Goal: Information Seeking & Learning: Learn about a topic

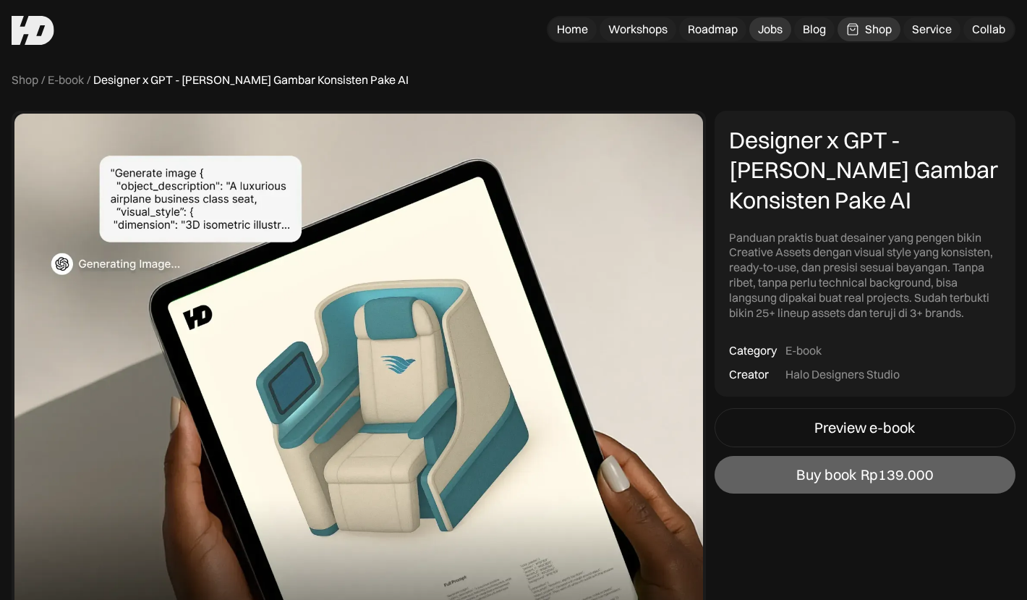
click at [783, 31] on link "Jobs" at bounding box center [770, 29] width 42 height 24
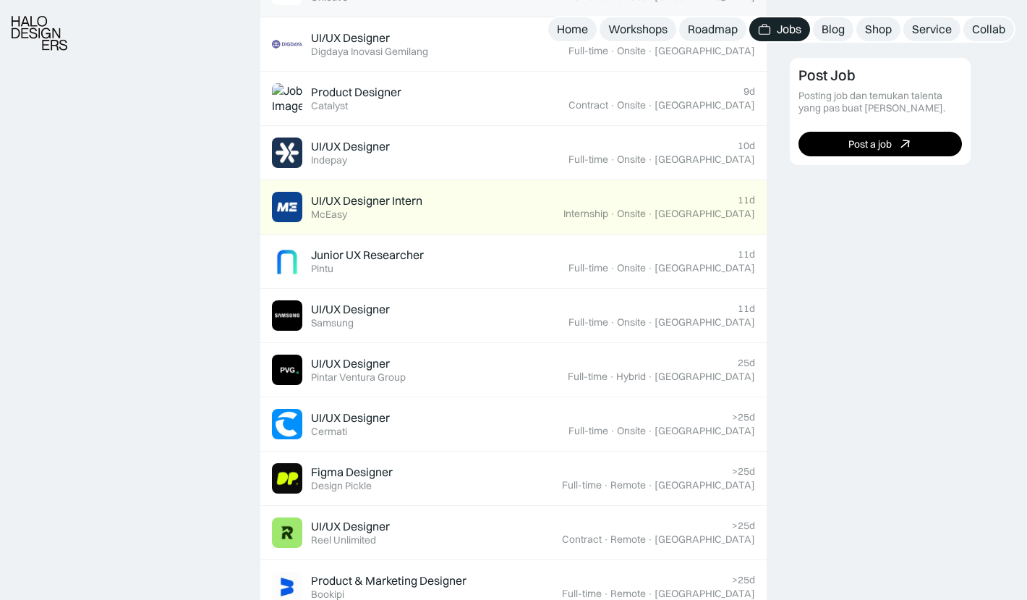
scroll to position [775, 0]
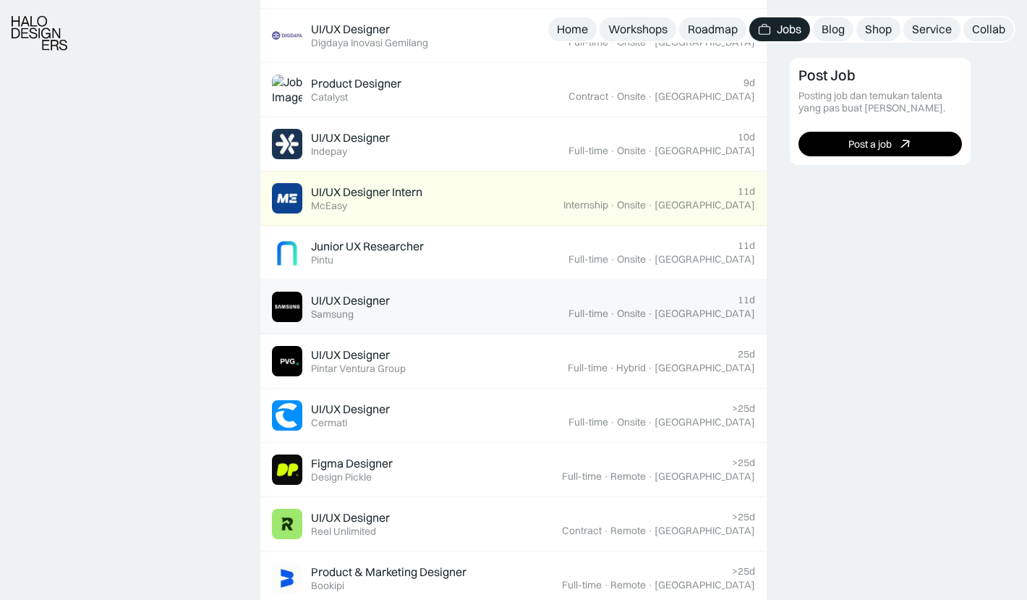
click at [562, 302] on div "UI/UX Designer Featured Samsung" at bounding box center [420, 306] width 297 height 30
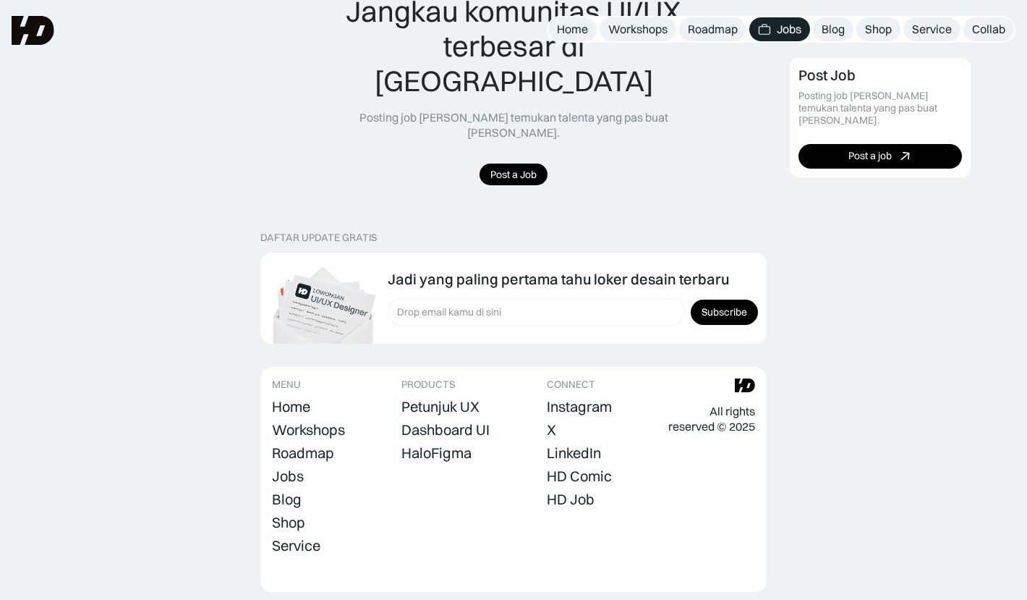
scroll to position [1399, 0]
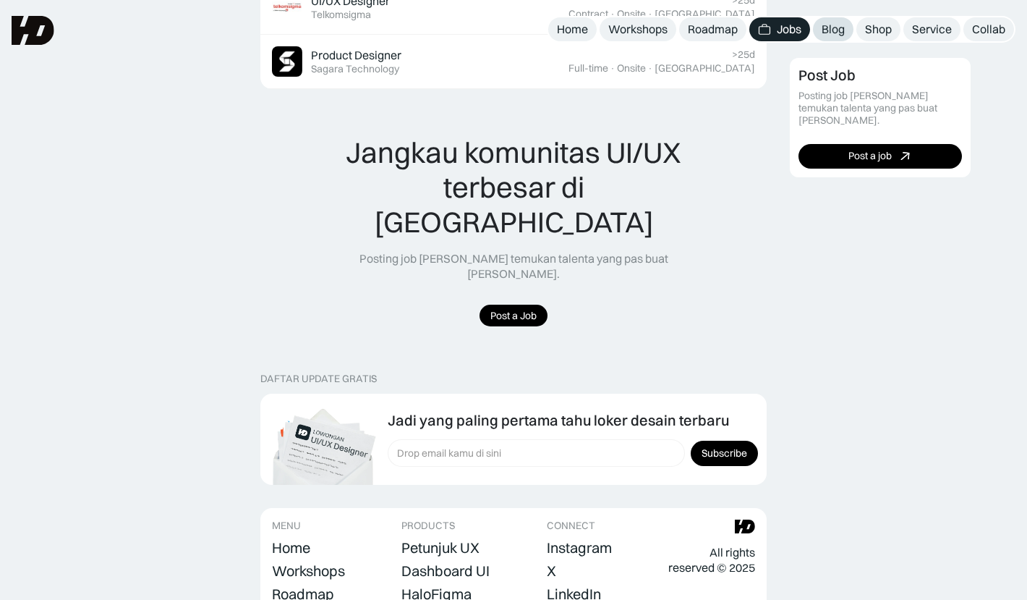
click at [836, 33] on div "Blog" at bounding box center [833, 29] width 23 height 15
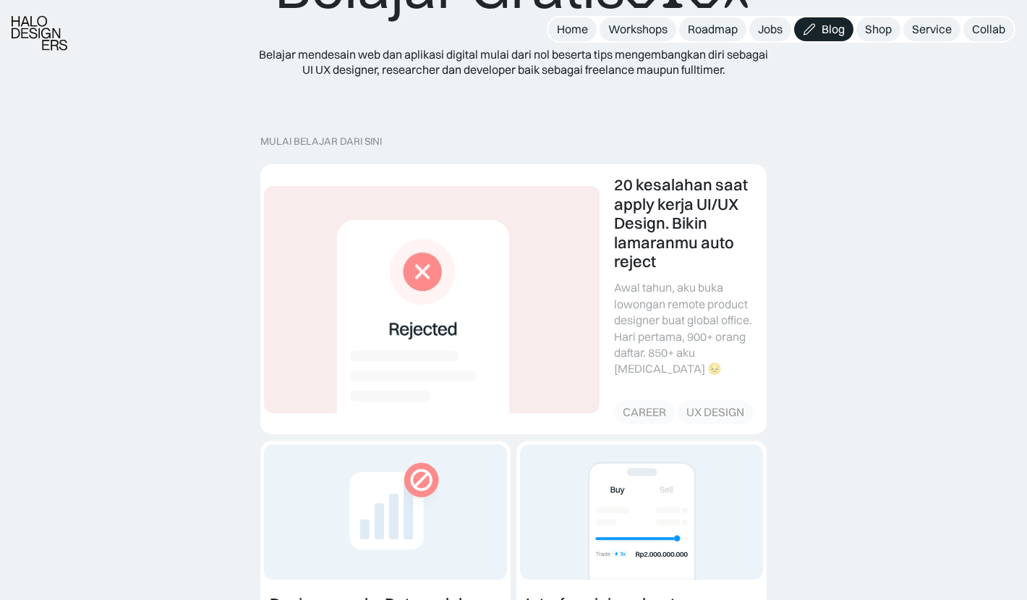
scroll to position [140, 0]
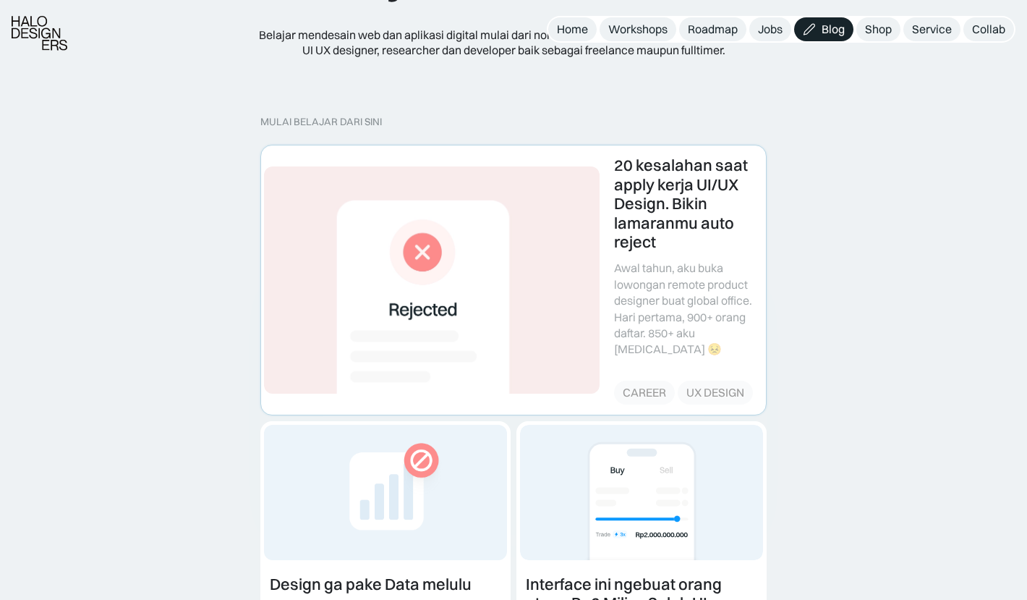
click at [630, 235] on link at bounding box center [513, 279] width 505 height 268
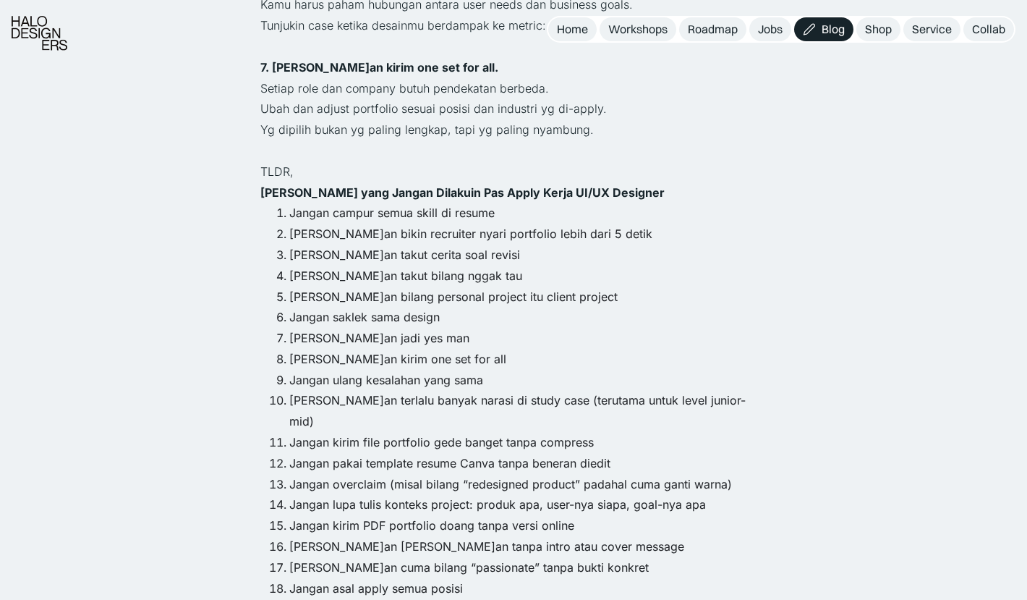
scroll to position [1444, 0]
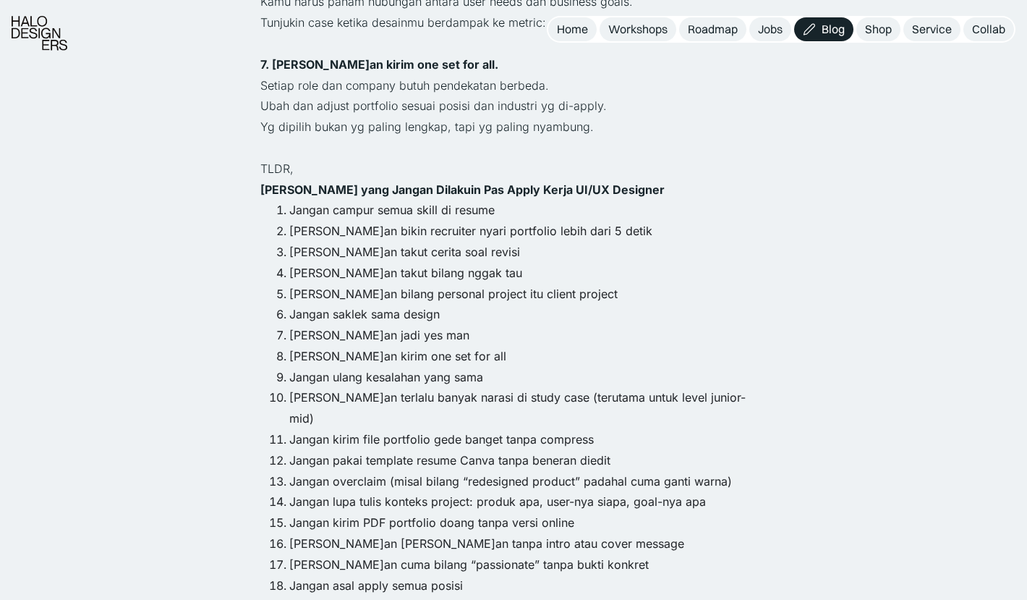
click at [538, 450] on li "Jangan pakai template resume Canva tanpa beneran diedit" at bounding box center [527, 460] width 477 height 21
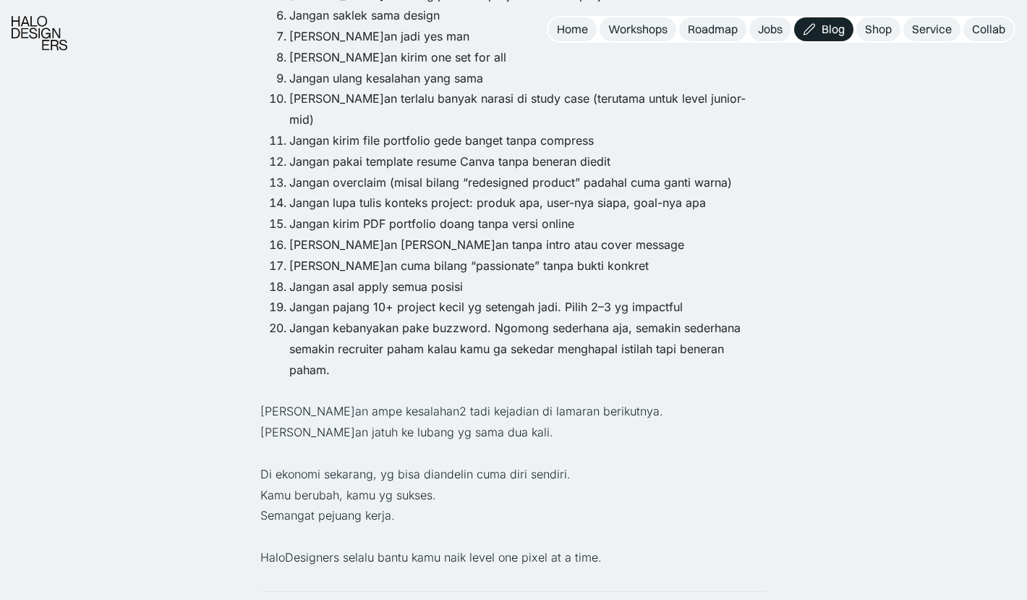
scroll to position [1742, 0]
